Goal: Task Accomplishment & Management: Use online tool/utility

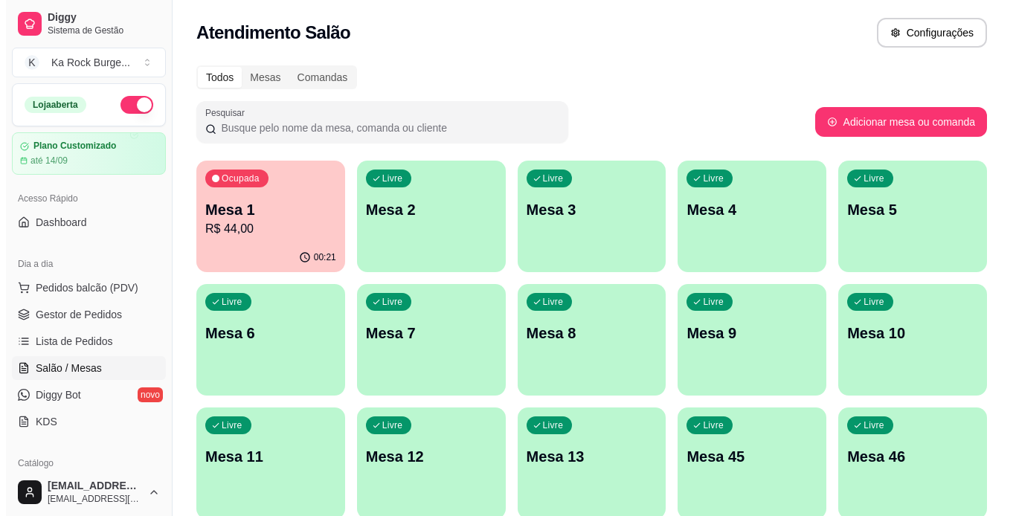
scroll to position [119, 0]
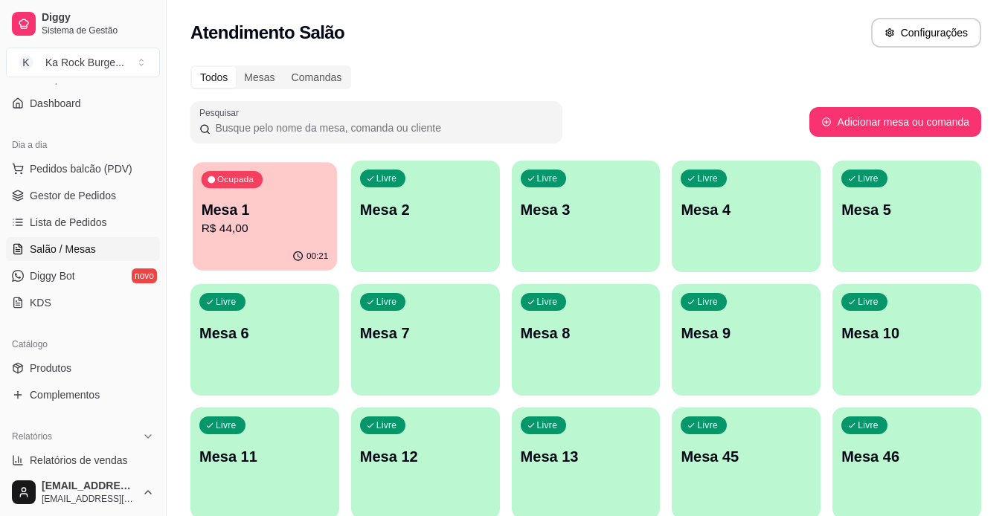
click at [316, 203] on p "Mesa 1" at bounding box center [265, 210] width 127 height 20
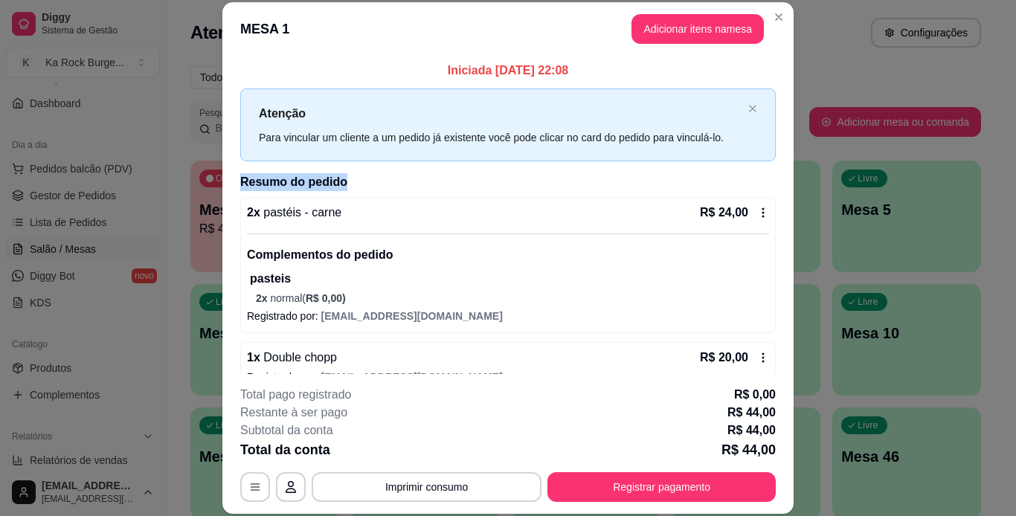
drag, startPoint x: 776, startPoint y: 135, endPoint x: 759, endPoint y: 185, distance: 53.1
click at [759, 185] on div "Iniciada [DATE] 22:08 Atenção Para vincular um cliente a um pedido [PERSON_NAME…" at bounding box center [507, 215] width 571 height 318
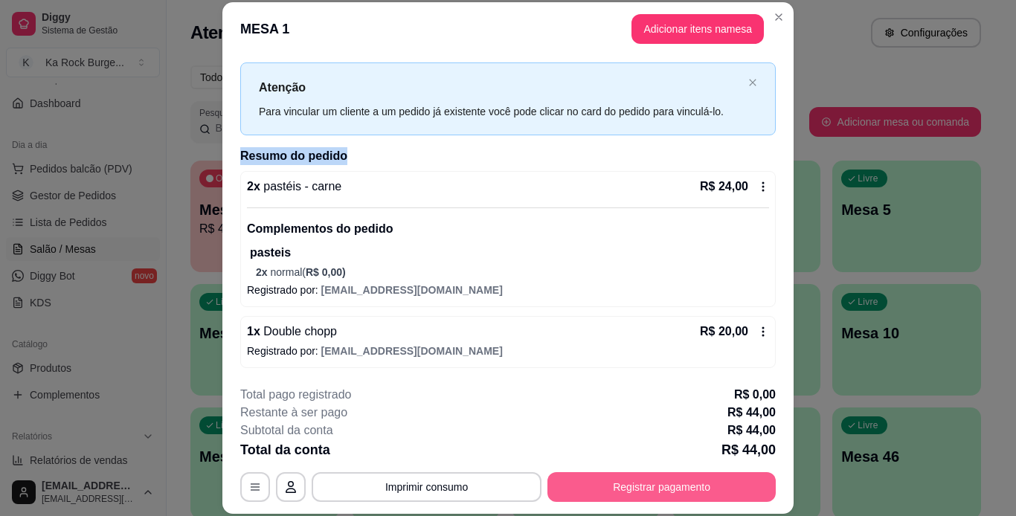
click at [647, 483] on button "Registrar pagamento" at bounding box center [661, 487] width 228 height 30
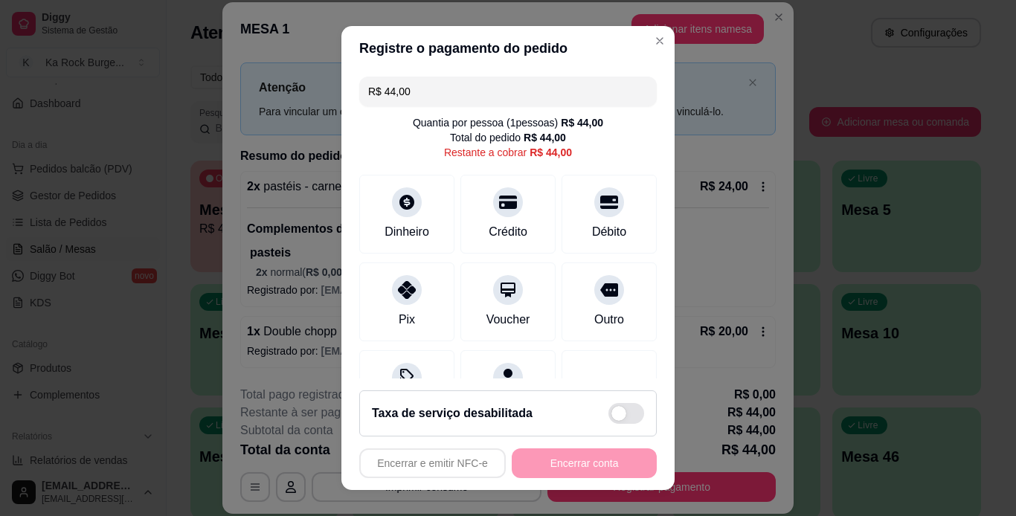
drag, startPoint x: 576, startPoint y: 207, endPoint x: 669, endPoint y: 505, distance: 311.6
click at [600, 207] on icon at bounding box center [609, 202] width 18 height 18
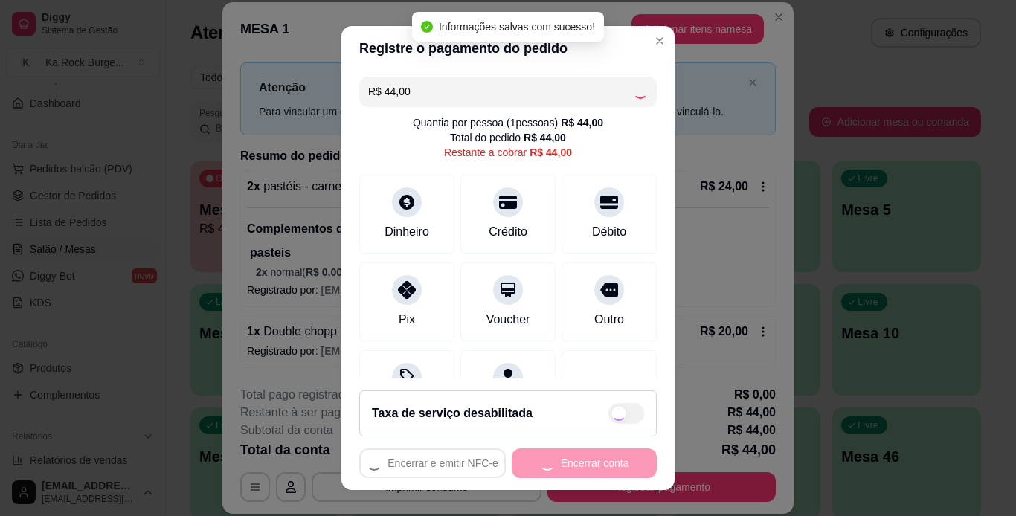
type input "R$ 0,00"
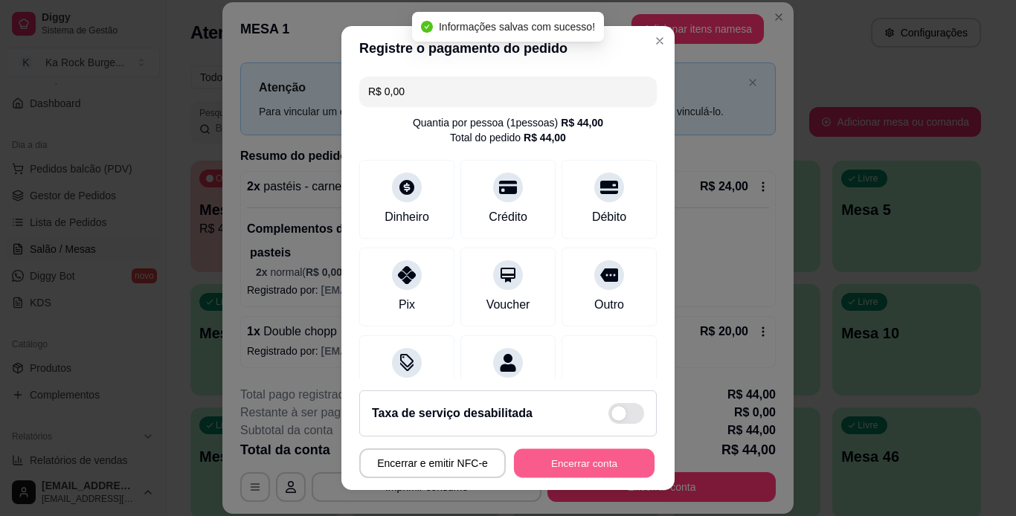
click at [624, 466] on button "Encerrar conta" at bounding box center [584, 463] width 141 height 29
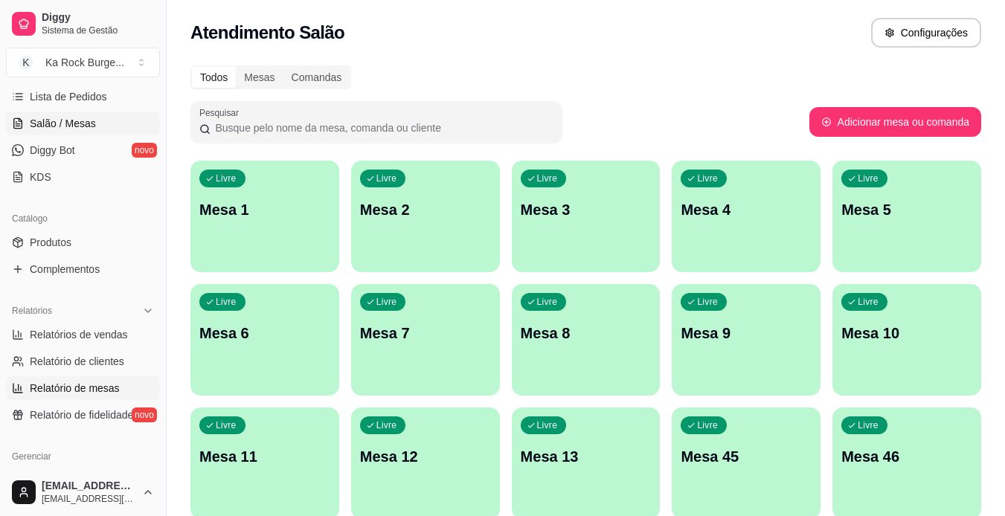
scroll to position [268, 0]
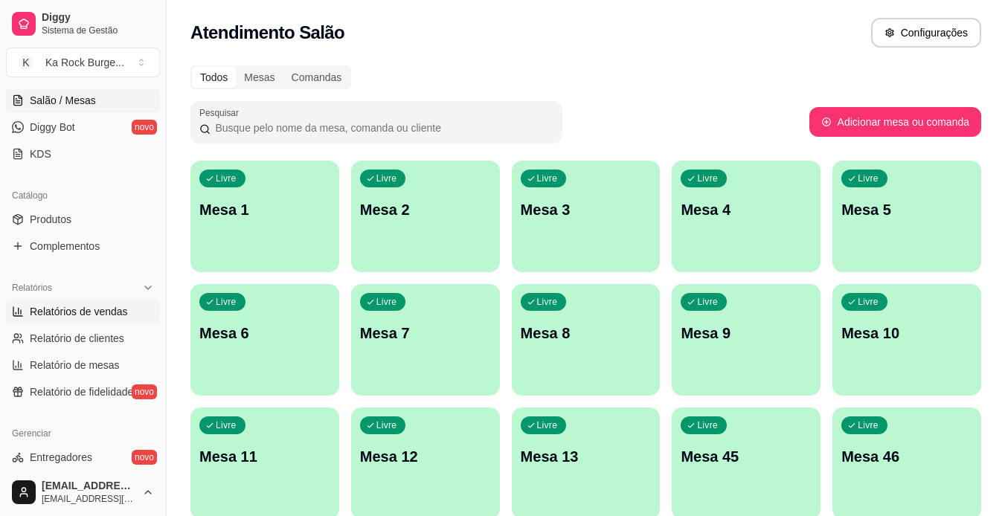
click at [62, 313] on span "Relatórios de vendas" at bounding box center [79, 311] width 98 height 15
select select "ALL"
select select "0"
